Goal: Information Seeking & Learning: Learn about a topic

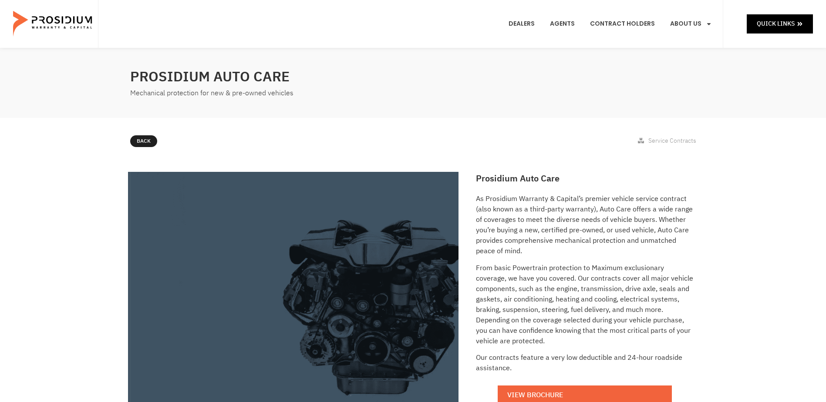
click at [7, 97] on div "Prosidium Auto Care Mechanical protection for new & pre-owned vehicles" at bounding box center [413, 83] width 826 height 70
click at [94, 86] on div "Prosidium Auto Care Mechanical protection for new & pre-owned vehicles" at bounding box center [413, 83] width 826 height 70
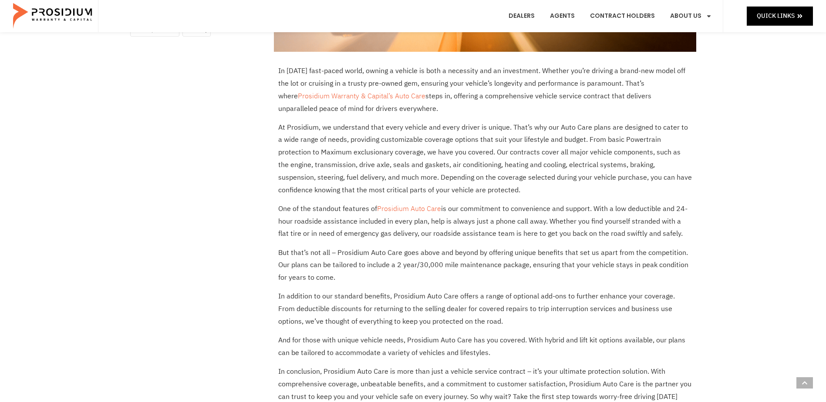
click at [433, 214] on p "One of the standout features of Prosidium Auto Care is our commitment to conven…" at bounding box center [485, 221] width 414 height 37
click at [433, 210] on link "Prosidium Auto Care" at bounding box center [409, 209] width 64 height 10
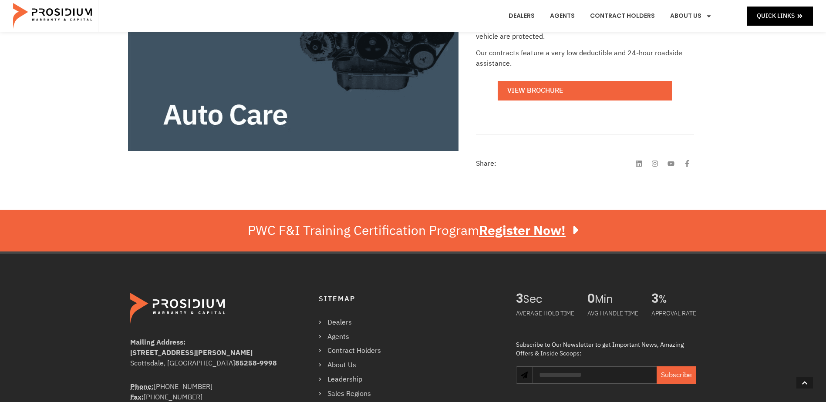
scroll to position [174, 0]
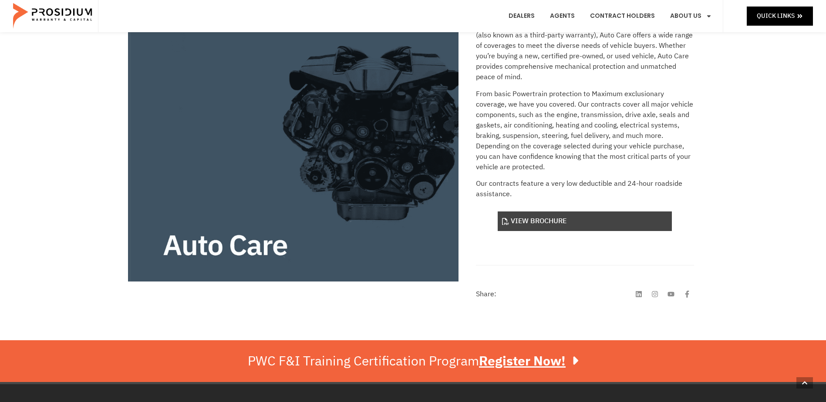
click at [575, 224] on link "View Brochure" at bounding box center [585, 222] width 174 height 20
